Goal: Task Accomplishment & Management: Use online tool/utility

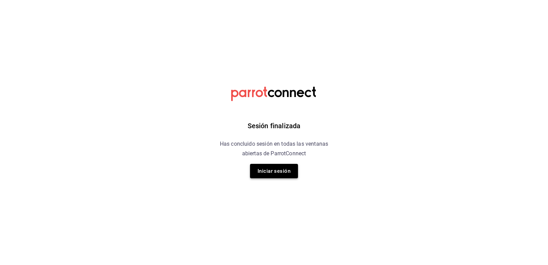
click at [277, 170] on button "Iniciar sesión" at bounding box center [274, 171] width 48 height 14
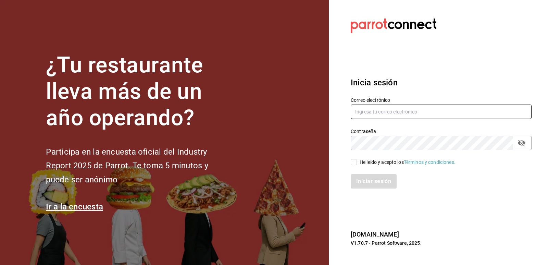
type input "[EMAIL_ADDRESS][DOMAIN_NAME]"
click at [351, 162] on input "He leído y acepto los Términos y condiciones." at bounding box center [354, 162] width 6 height 6
checkbox input "true"
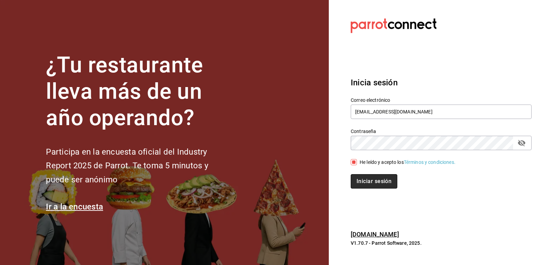
click at [363, 182] on button "Iniciar sesión" at bounding box center [374, 181] width 47 height 14
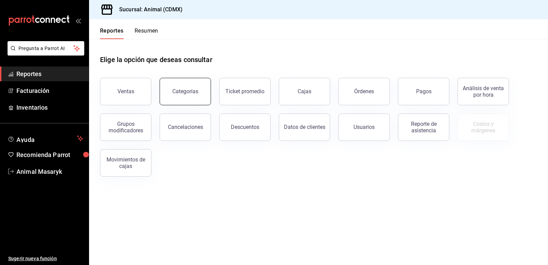
click at [180, 84] on button "Categorías" at bounding box center [185, 91] width 51 height 27
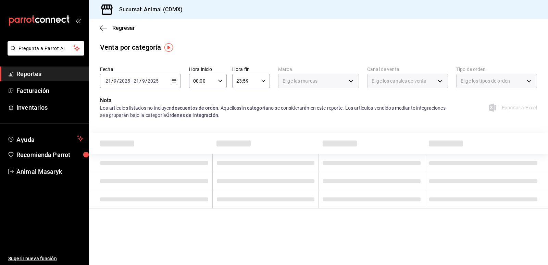
click at [175, 78] on icon "button" at bounding box center [174, 80] width 5 height 5
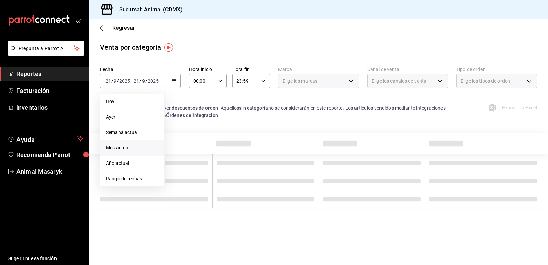
click at [129, 148] on span "Mes actual" at bounding box center [132, 147] width 53 height 7
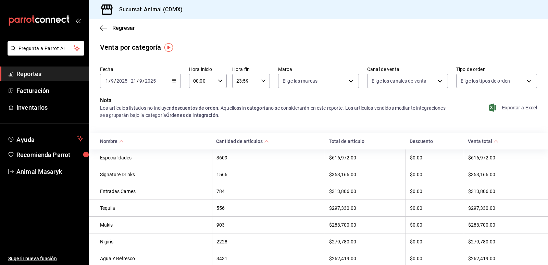
click at [505, 110] on span "Exportar a Excel" at bounding box center [513, 107] width 47 height 8
